Goal: Find specific page/section: Find specific page/section

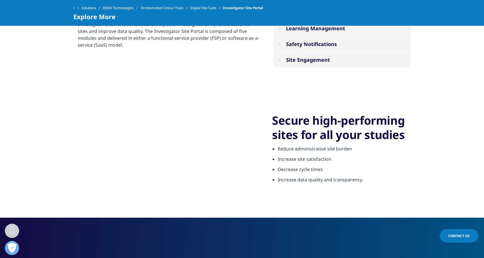
scroll to position [776, 0]
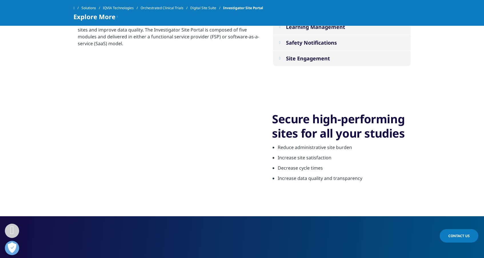
click at [313, 66] on button "Site Engagement" at bounding box center [342, 58] width 138 height 15
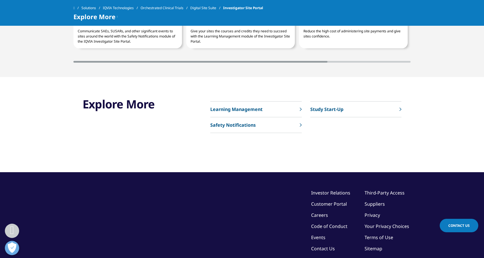
scroll to position [1577, 0]
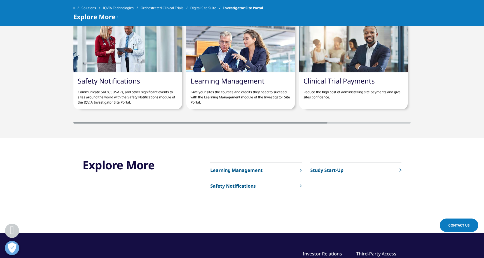
click at [329, 171] on p "Study Start-Up" at bounding box center [326, 170] width 33 height 7
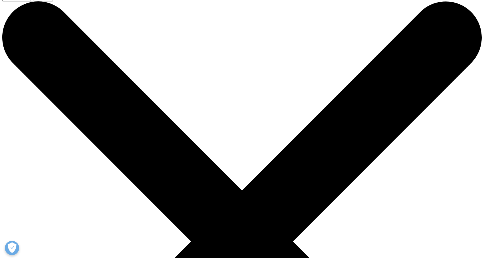
scroll to position [9, 0]
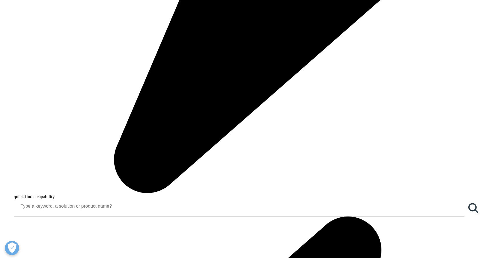
scroll to position [481, 0]
